Goal: Find specific page/section: Find specific page/section

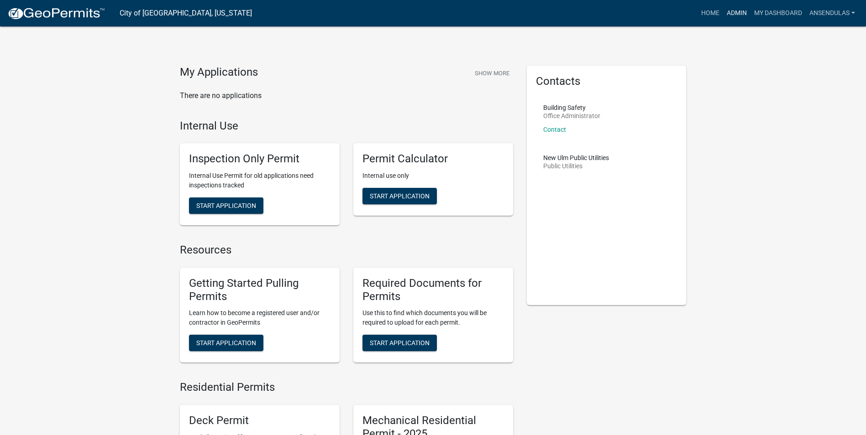
click at [732, 9] on link "Admin" at bounding box center [736, 13] width 27 height 17
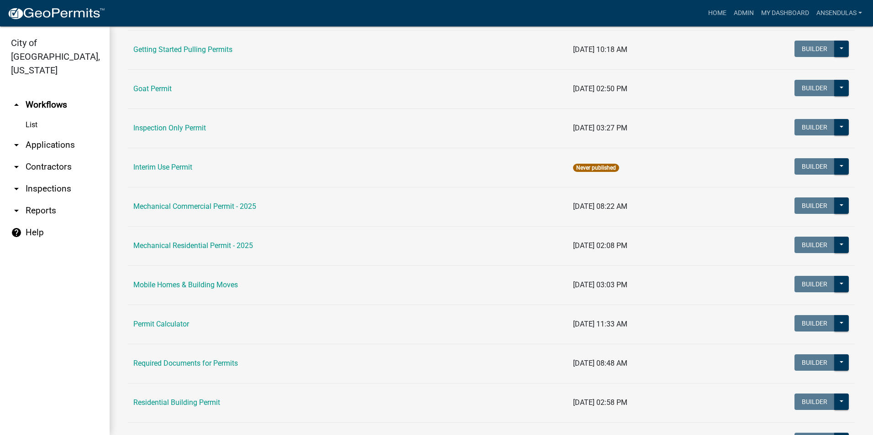
scroll to position [411, 0]
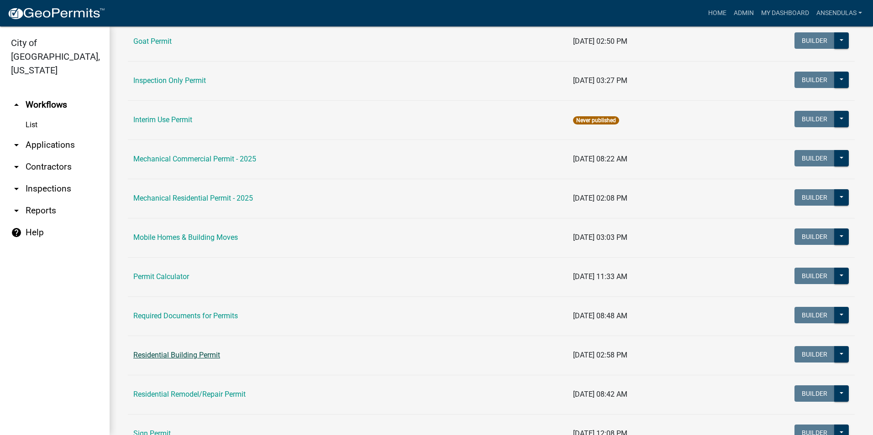
click at [174, 356] on link "Residential Building Permit" at bounding box center [176, 355] width 87 height 9
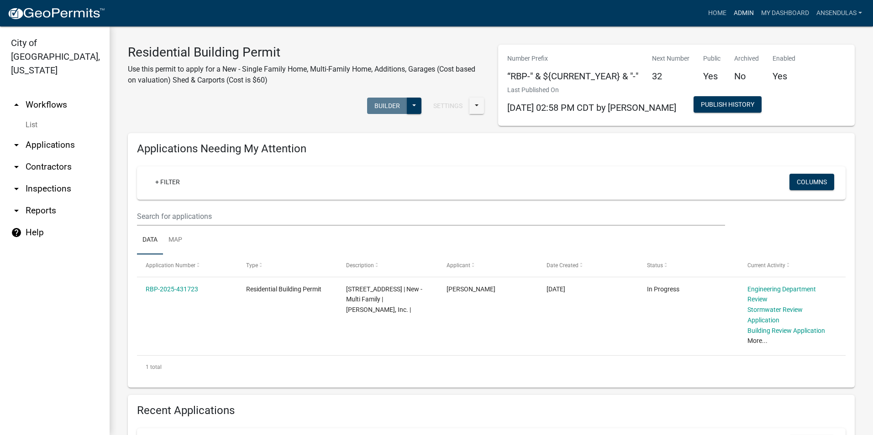
click at [737, 11] on link "Admin" at bounding box center [743, 13] width 27 height 17
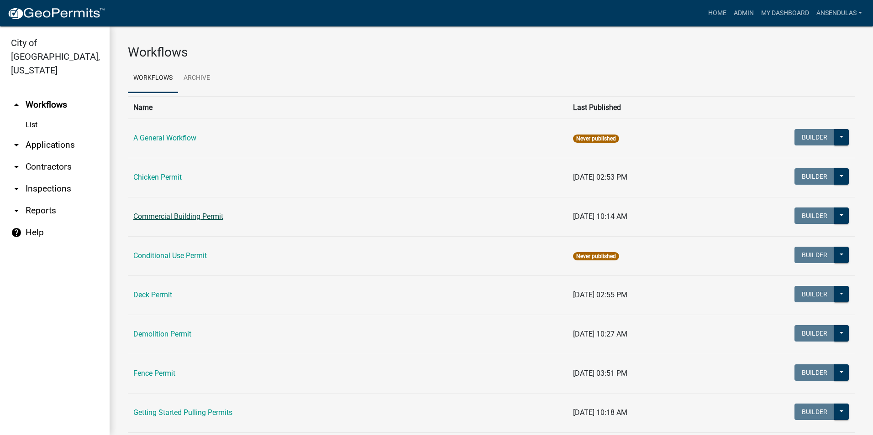
click at [188, 217] on link "Commercial Building Permit" at bounding box center [178, 216] width 90 height 9
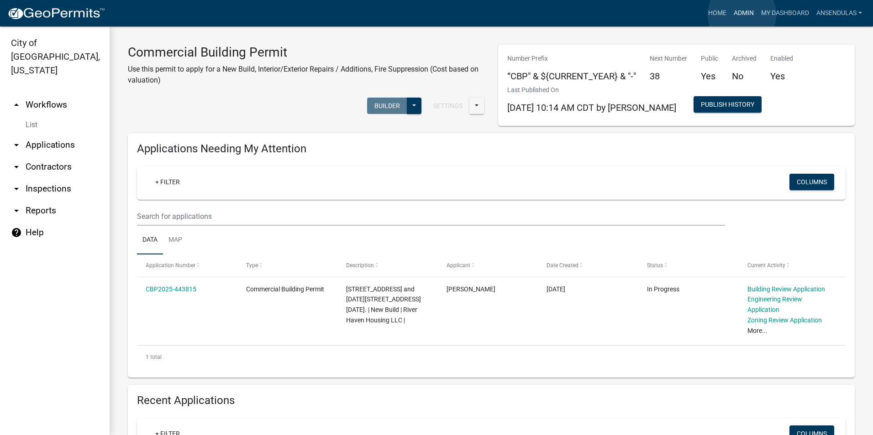
click at [742, 15] on link "Admin" at bounding box center [743, 13] width 27 height 17
